Goal: Task Accomplishment & Management: Use online tool/utility

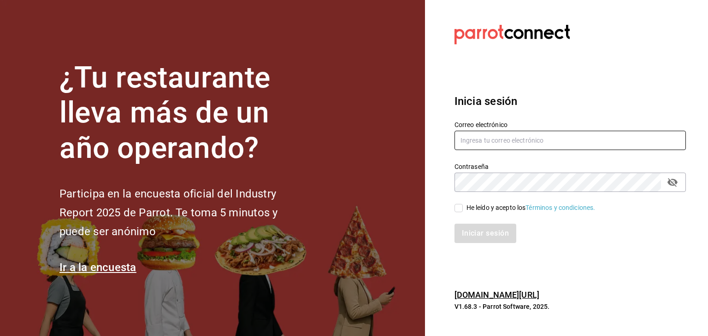
type input "[PERSON_NAME][EMAIL_ADDRESS][PERSON_NAME][DOMAIN_NAME]"
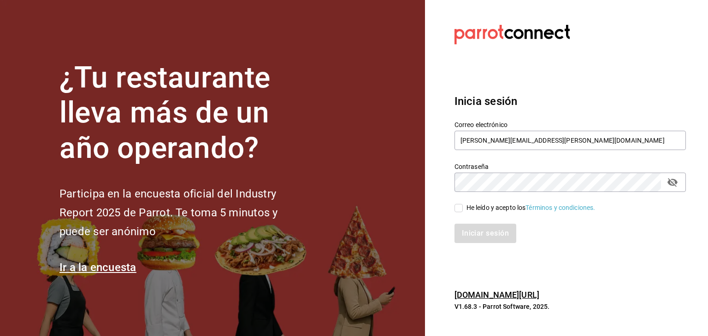
click at [462, 209] on input "He leído y acepto los Términos y condiciones." at bounding box center [458, 208] width 8 height 8
checkbox input "true"
click at [477, 238] on button "Iniciar sesión" at bounding box center [485, 233] width 63 height 19
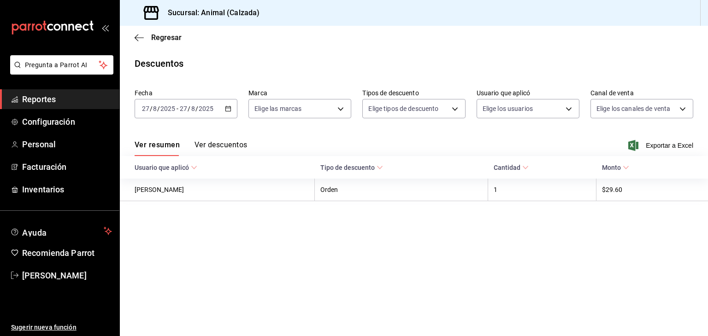
click at [227, 107] on \(Stroke\) "button" at bounding box center [228, 108] width 6 height 5
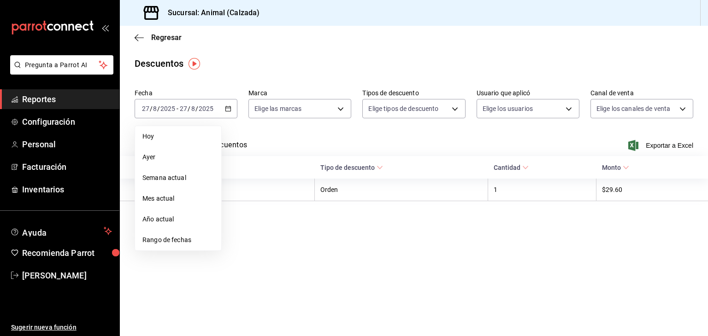
click at [179, 241] on span "Rango de fechas" at bounding box center [177, 240] width 71 height 10
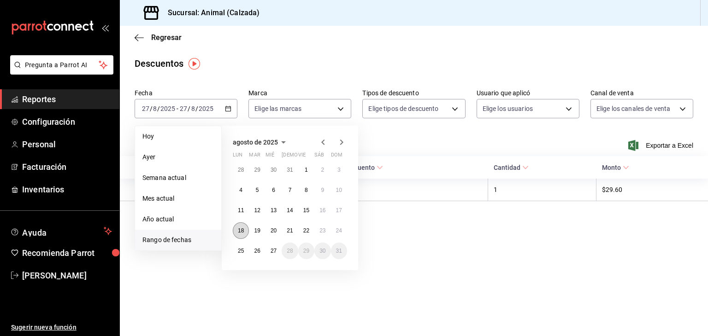
click at [243, 234] on button "18" at bounding box center [241, 230] width 16 height 17
click at [238, 250] on abbr "25" at bounding box center [241, 251] width 6 height 6
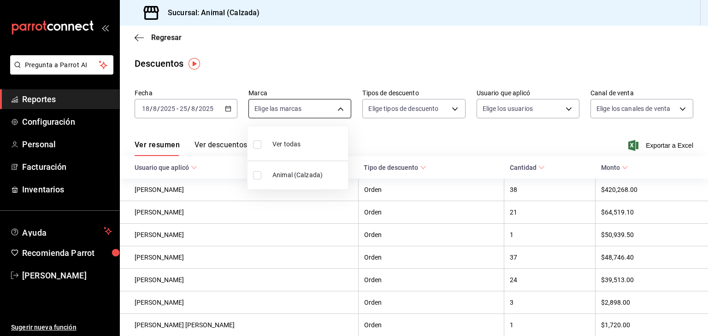
click at [296, 105] on body "Pregunta a Parrot AI Reportes Configuración Personal Facturación Inventarios Ay…" at bounding box center [354, 168] width 708 height 336
click at [137, 37] on div at bounding box center [354, 168] width 708 height 336
click at [137, 37] on icon "button" at bounding box center [139, 37] width 9 height 0
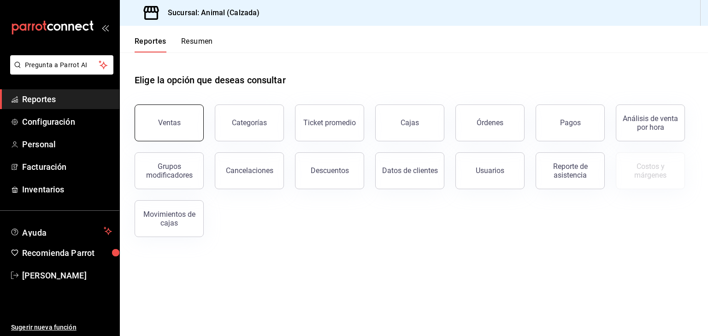
click at [193, 112] on button "Ventas" at bounding box center [169, 123] width 69 height 37
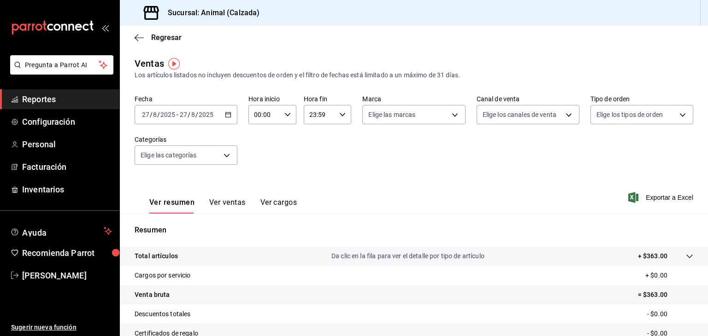
click at [230, 112] on icon "button" at bounding box center [228, 114] width 6 height 6
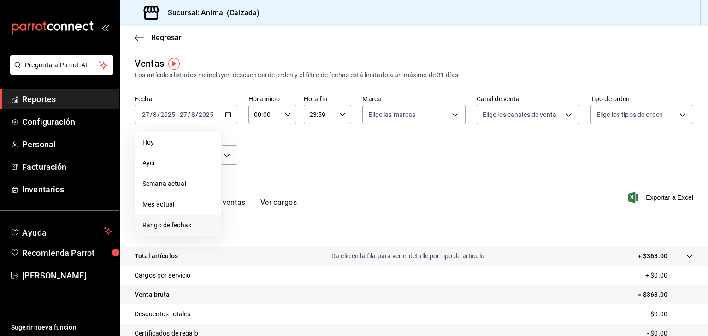
click at [175, 228] on span "Rango de fechas" at bounding box center [177, 226] width 71 height 10
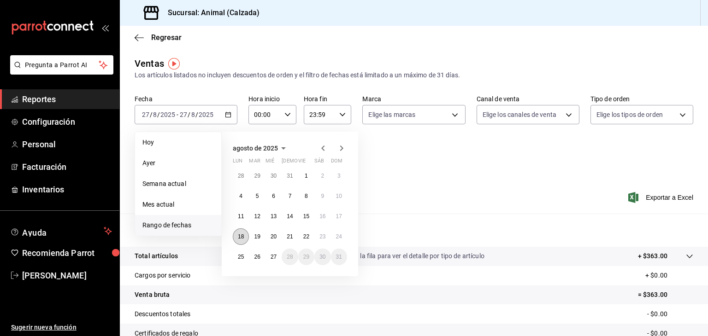
click at [239, 235] on abbr "18" at bounding box center [241, 237] width 6 height 6
click at [239, 257] on abbr "25" at bounding box center [241, 257] width 6 height 6
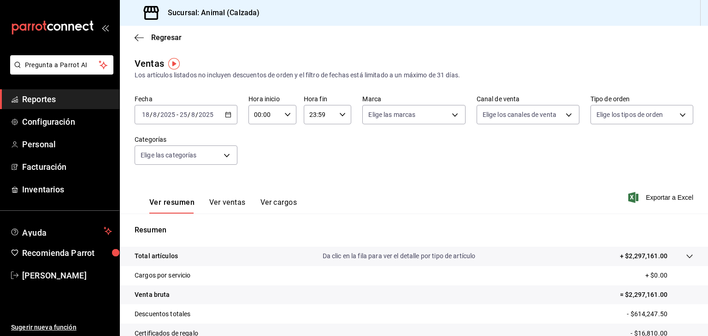
click at [285, 117] on icon "button" at bounding box center [287, 114] width 6 height 6
click at [253, 153] on button "05" at bounding box center [259, 149] width 20 height 18
type input "05:00"
click at [334, 110] on div at bounding box center [354, 168] width 708 height 336
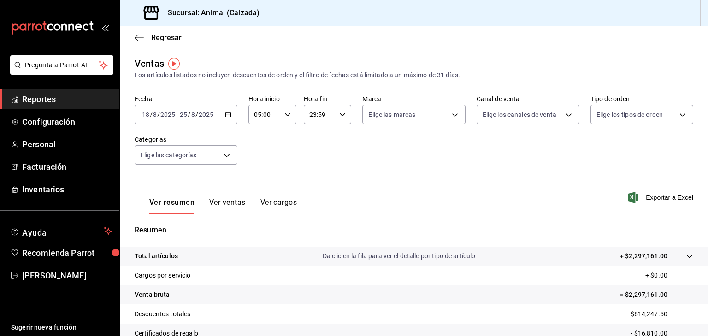
click at [340, 115] on \(Stroke\) "button" at bounding box center [342, 114] width 6 height 3
click at [320, 174] on button "05" at bounding box center [313, 172] width 20 height 18
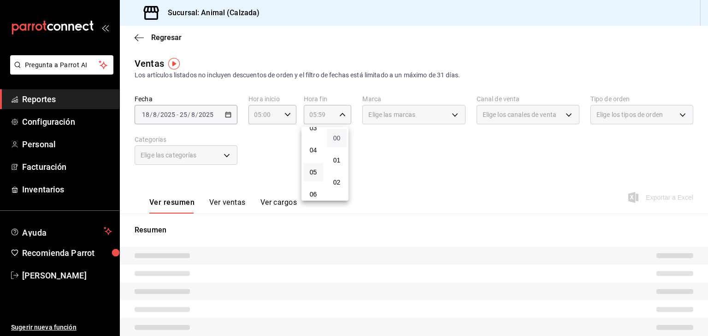
click at [332, 138] on span "00" at bounding box center [336, 138] width 9 height 7
type input "05:00"
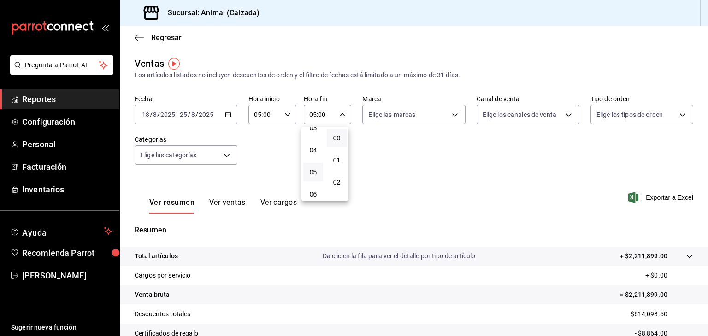
click at [405, 111] on div at bounding box center [354, 168] width 708 height 336
click at [405, 111] on body "Pregunta a Parrot AI Reportes Configuración Personal Facturación Inventarios Ay…" at bounding box center [354, 168] width 708 height 336
click at [365, 150] on input "checkbox" at bounding box center [369, 150] width 8 height 8
checkbox input "true"
type input "e26472f3-9262-489d-bcba-4c6b034529c7"
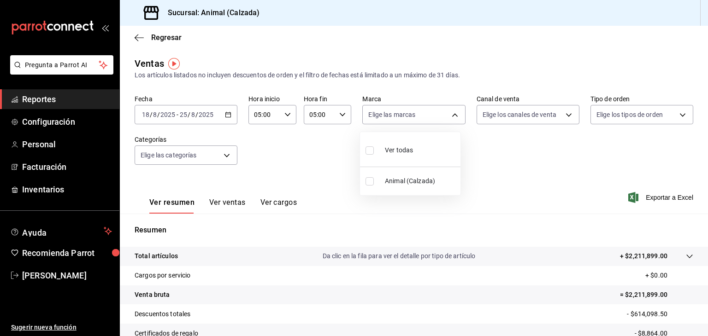
checkbox input "true"
click at [512, 109] on div at bounding box center [354, 168] width 708 height 336
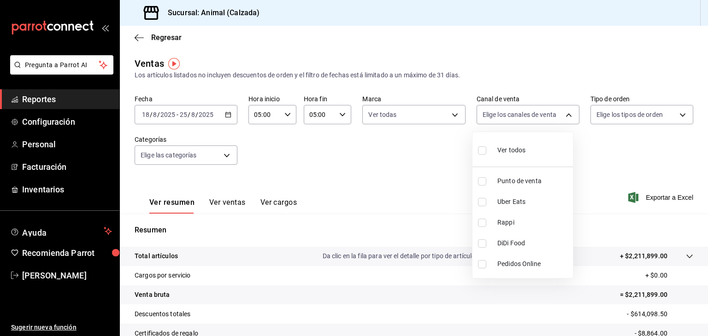
click at [512, 109] on body "Pregunta a Parrot AI Reportes Configuración Personal Facturación Inventarios Ay…" at bounding box center [354, 168] width 708 height 336
click at [482, 151] on input "checkbox" at bounding box center [482, 150] width 8 height 8
checkbox input "true"
type input "PARROT,UBER_EATS,RAPPI,DIDI_FOOD,ONLINE"
checkbox input "true"
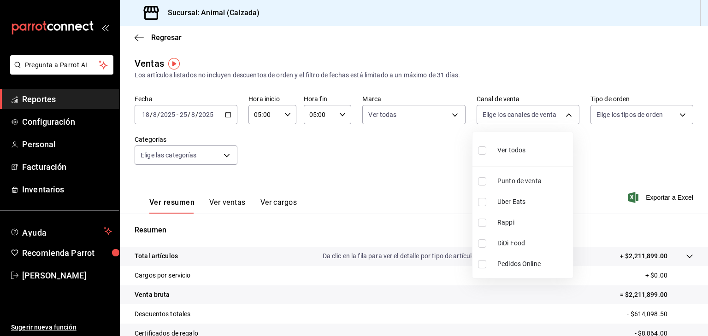
checkbox input "true"
click at [650, 120] on div at bounding box center [354, 168] width 708 height 336
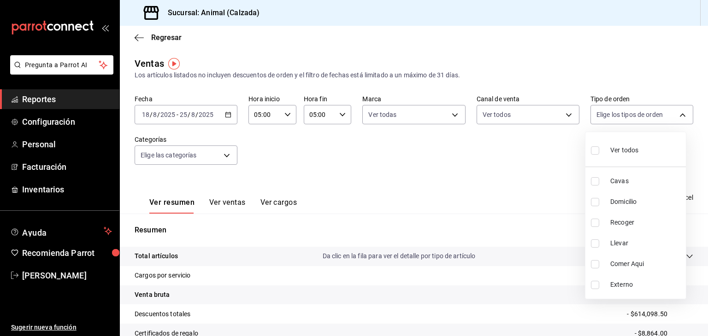
click at [650, 120] on body "Pregunta a Parrot AI Reportes Configuración Personal Facturación Inventarios Ay…" at bounding box center [354, 168] width 708 height 336
click at [594, 149] on input "checkbox" at bounding box center [595, 150] width 8 height 8
checkbox input "true"
type input "588630d3-b511-4bba-a729-32472510037f,54b7ae00-ca47-4ec1-b7ff-55842c0a2b62,92293…"
checkbox input "true"
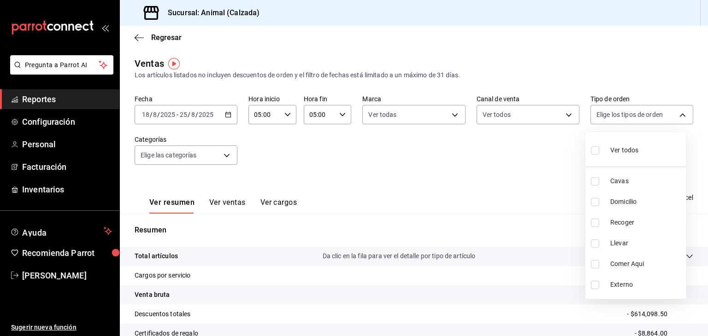
checkbox input "true"
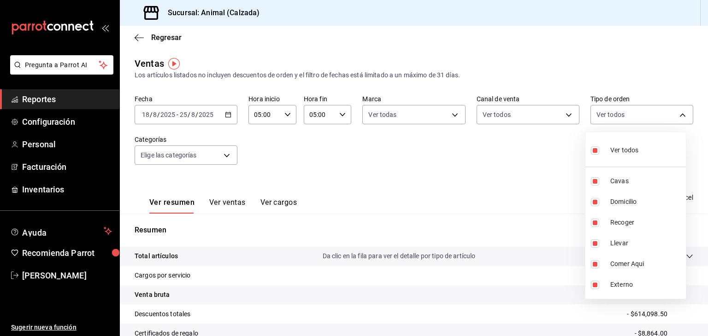
click at [179, 157] on div at bounding box center [354, 168] width 708 height 336
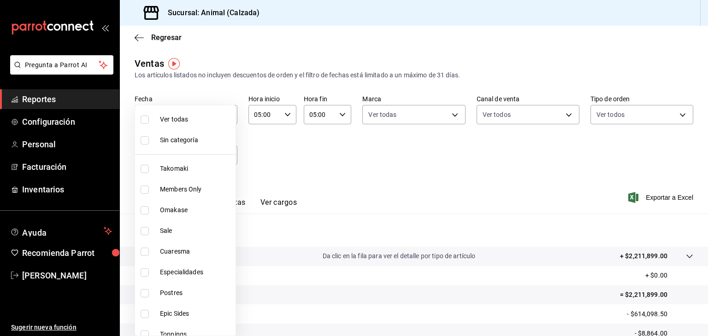
click at [179, 157] on body "Pregunta a Parrot AI Reportes Configuración Personal Facturación Inventarios Ay…" at bounding box center [354, 168] width 708 height 336
click at [140, 120] on li "Ver todas" at bounding box center [185, 119] width 100 height 21
type input "5d35a5f4-3063-4397-a550-a8f4eca83956,9bcdf976-3d2d-44f2-8aa2-d656f6bc4aaa,d84f4…"
checkbox input "true"
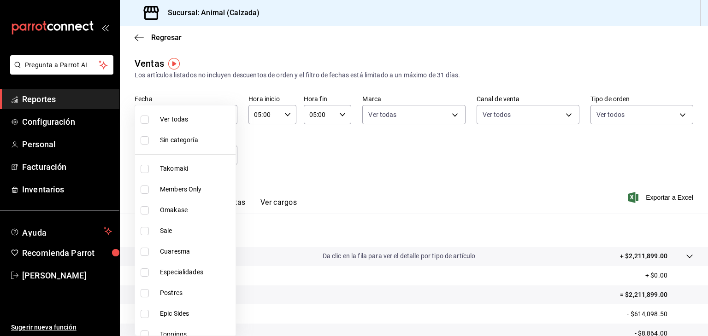
checkbox input "true"
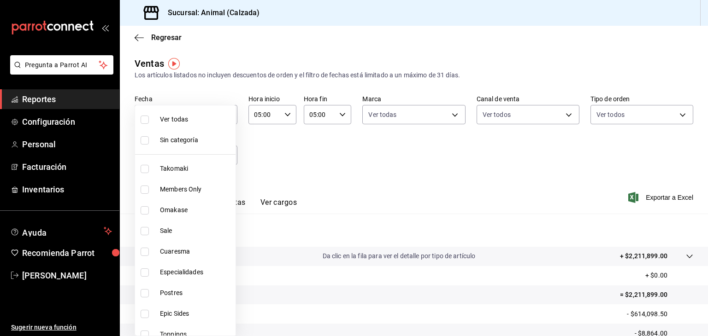
checkbox input "true"
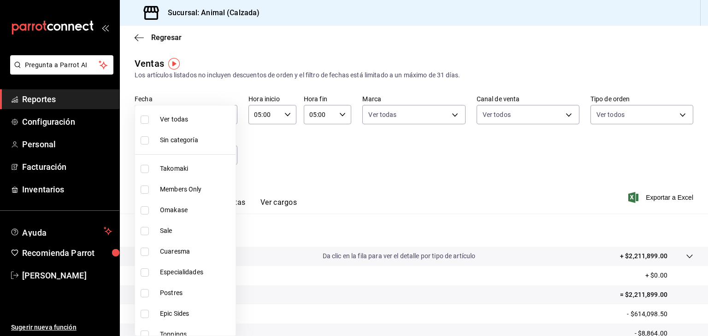
checkbox input "true"
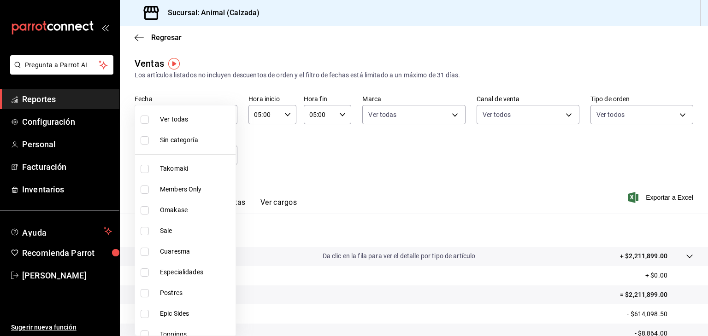
checkbox input "true"
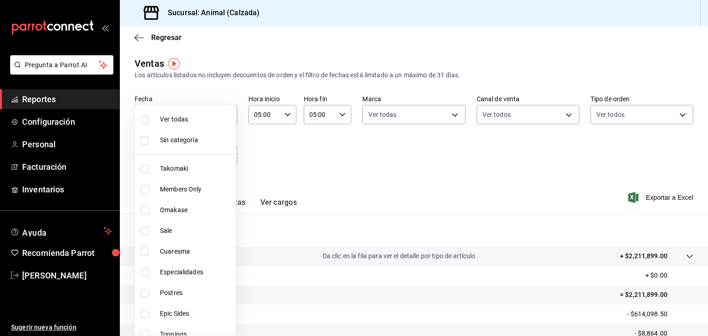
checkbox input "true"
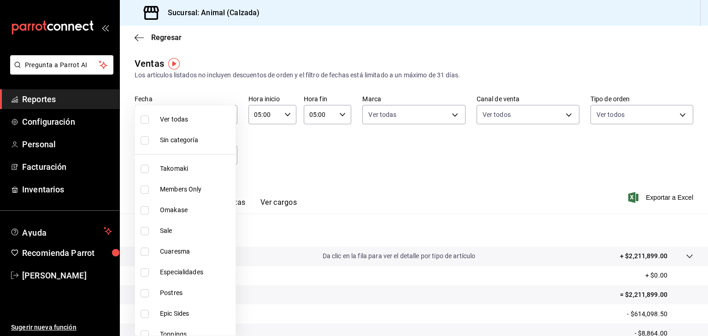
checkbox input "true"
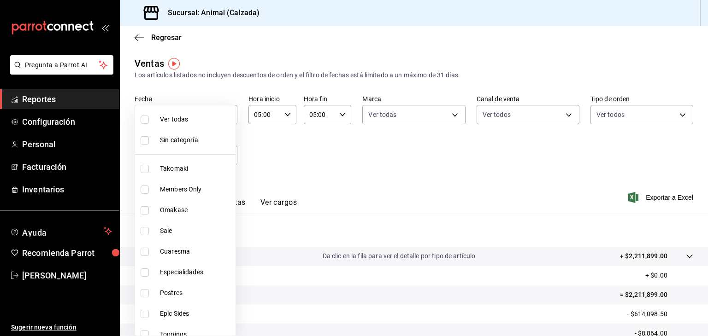
checkbox input "true"
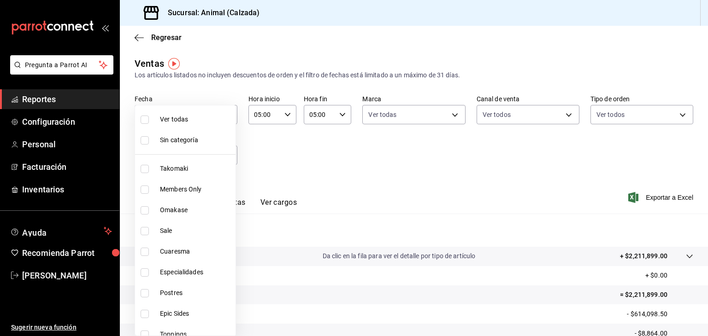
checkbox input "true"
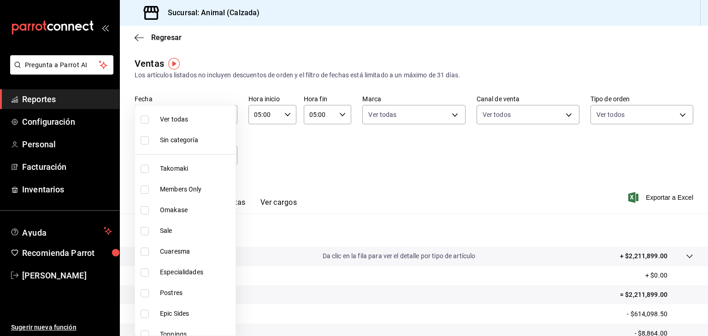
checkbox input "true"
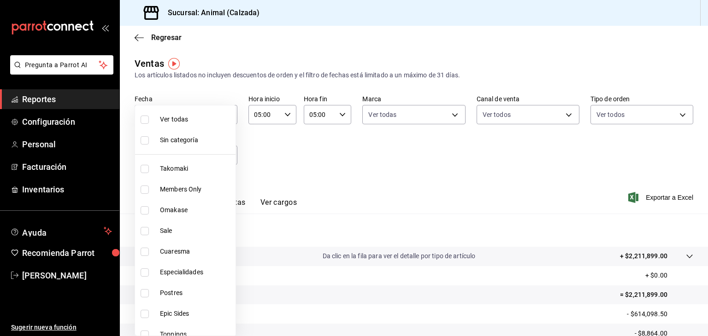
checkbox input "true"
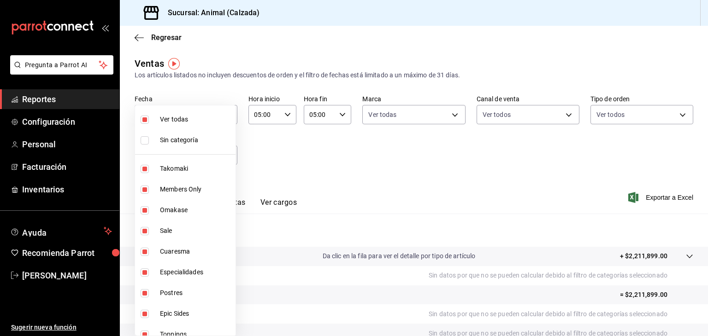
click at [382, 146] on div at bounding box center [354, 168] width 708 height 336
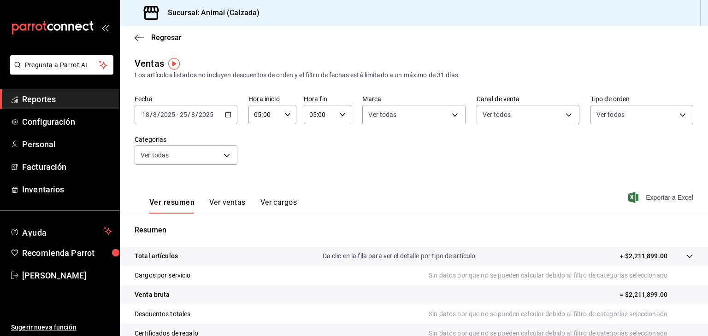
click at [659, 199] on span "Exportar a Excel" at bounding box center [661, 197] width 63 height 11
click at [56, 272] on span "Esteban Santos" at bounding box center [67, 275] width 90 height 12
